Goal: Information Seeking & Learning: Find specific page/section

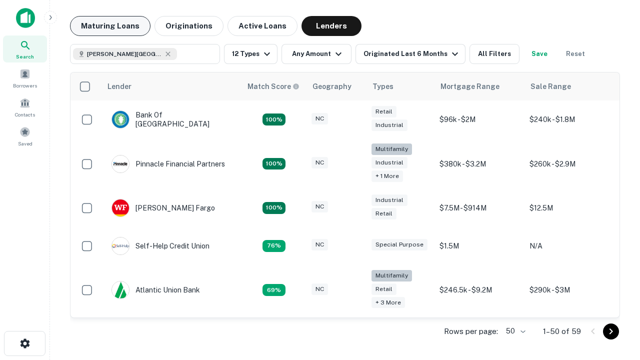
click at [110, 26] on button "Maturing Loans" at bounding box center [110, 26] width 81 height 20
